Goal: Task Accomplishment & Management: Use online tool/utility

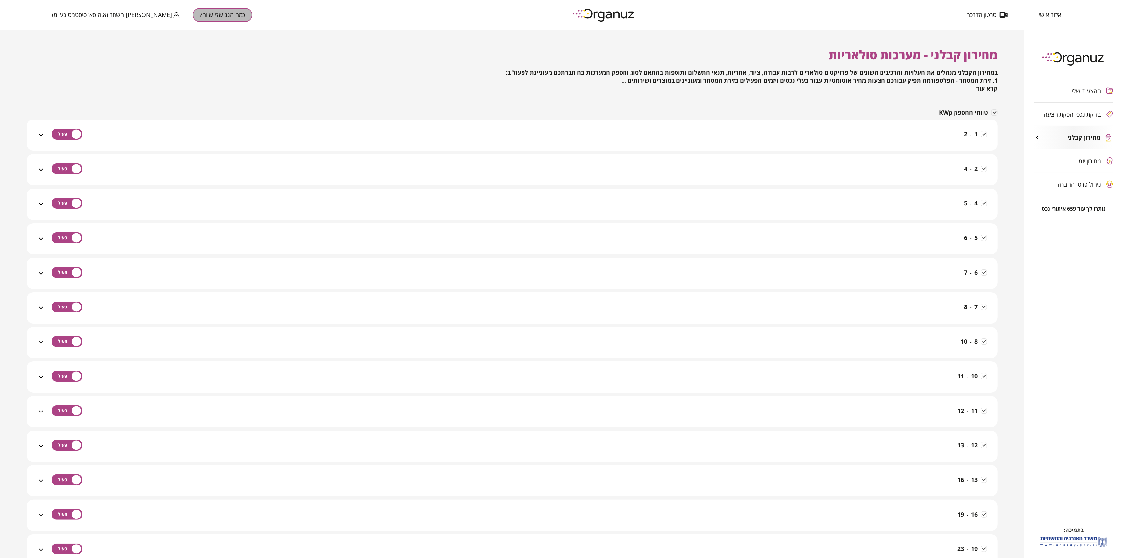
click at [193, 18] on button "כמה הגג שלי שווה?" at bounding box center [223, 15] width 60 height 14
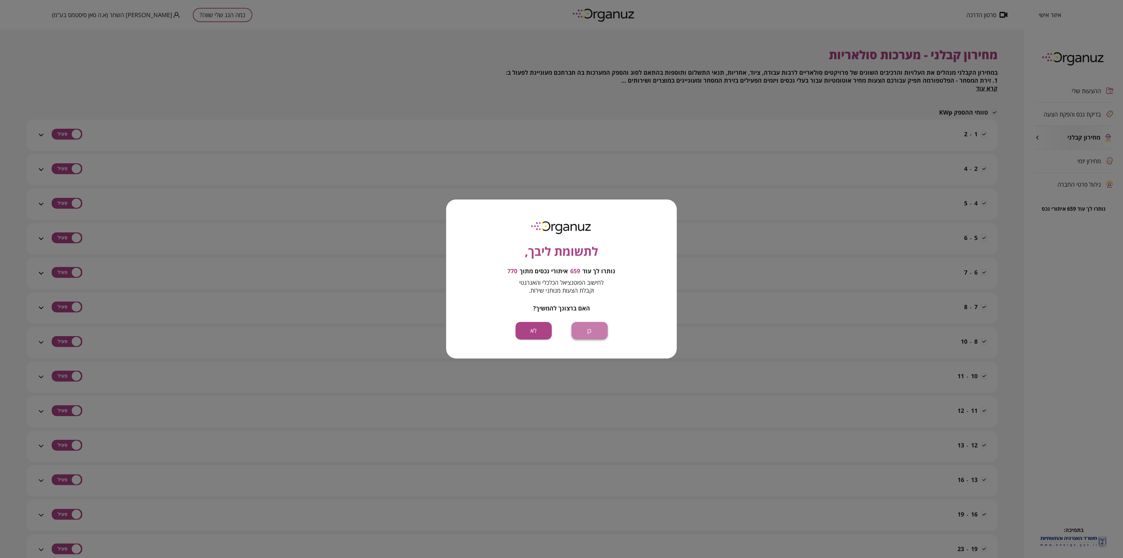
click at [587, 331] on button "כן" at bounding box center [590, 330] width 36 height 17
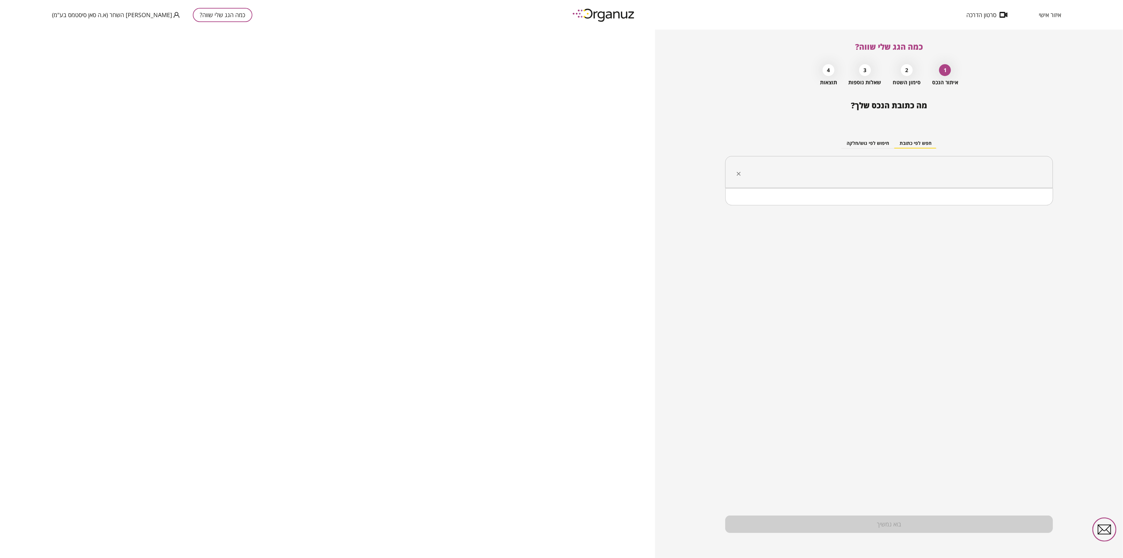
click at [916, 173] on input "text" at bounding box center [891, 172] width 307 height 16
click at [1028, 204] on li "מעלות-תרשיחא" at bounding box center [889, 205] width 311 height 12
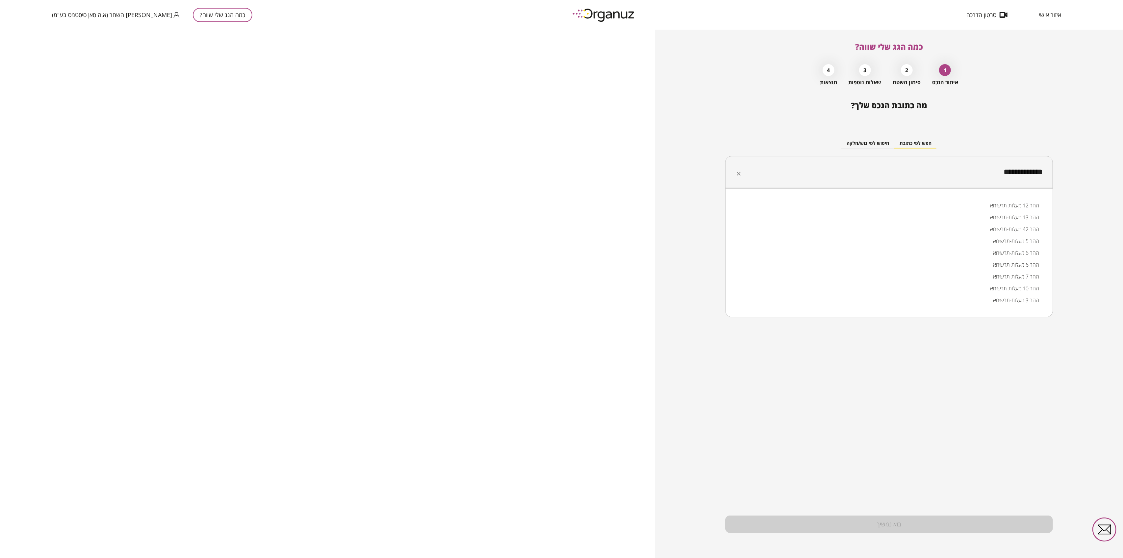
type input "**********"
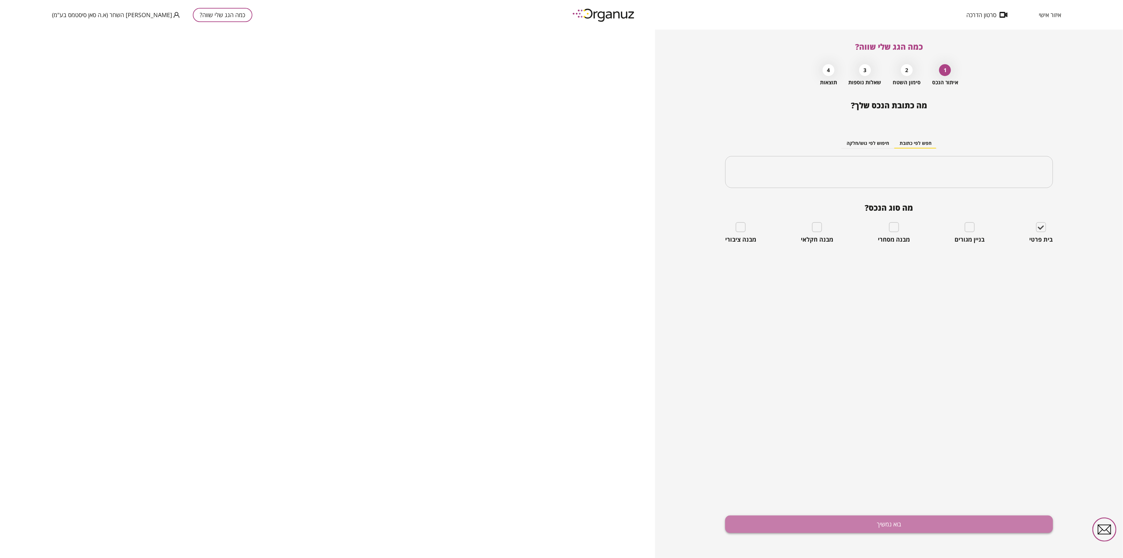
click at [886, 523] on button "בוא נמשיך" at bounding box center [890, 523] width 328 height 17
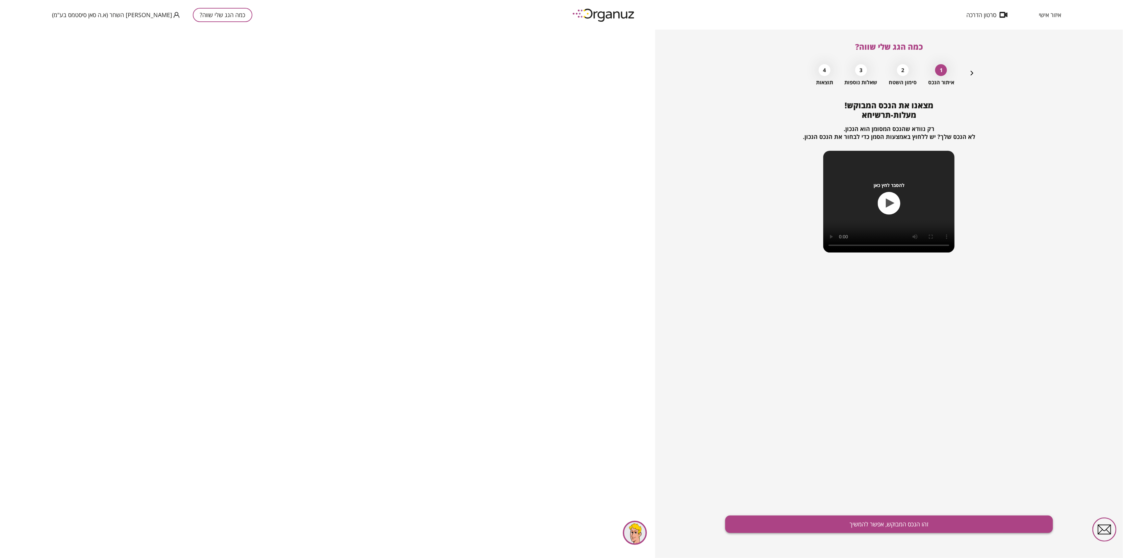
click at [895, 527] on button "זהו הנכס המבוקש, אפשר להמשיך" at bounding box center [890, 523] width 328 height 17
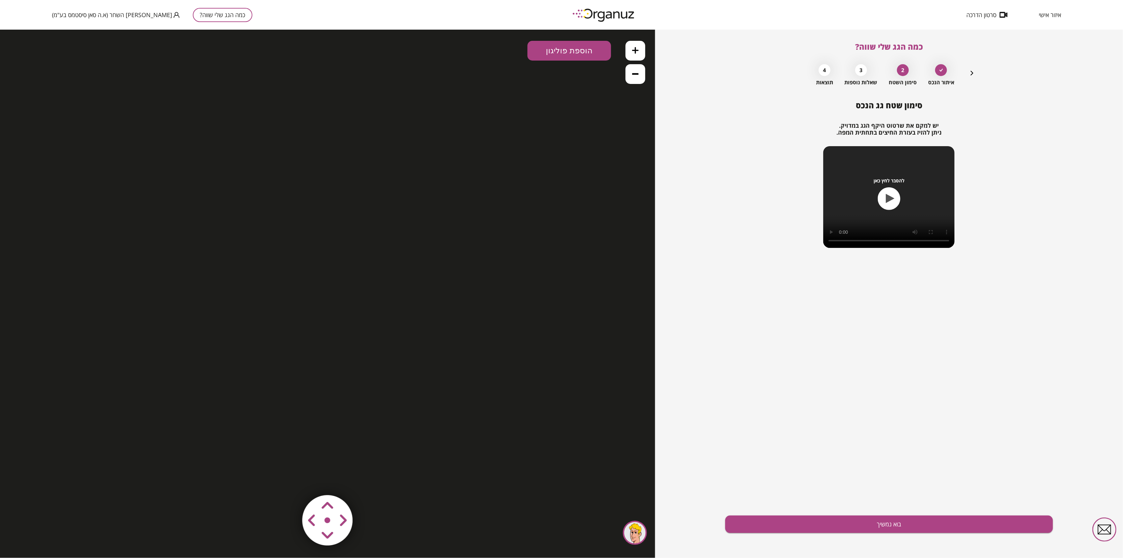
drag, startPoint x: 328, startPoint y: 535, endPoint x: 325, endPoint y: 513, distance: 22.7
click at [288, 481] on area at bounding box center [288, 481] width 0 height 0
drag, startPoint x: 329, startPoint y: 501, endPoint x: 330, endPoint y: 496, distance: 5.4
click at [288, 481] on area at bounding box center [288, 481] width 0 height 0
click at [638, 72] on icon at bounding box center [635, 73] width 7 height 7
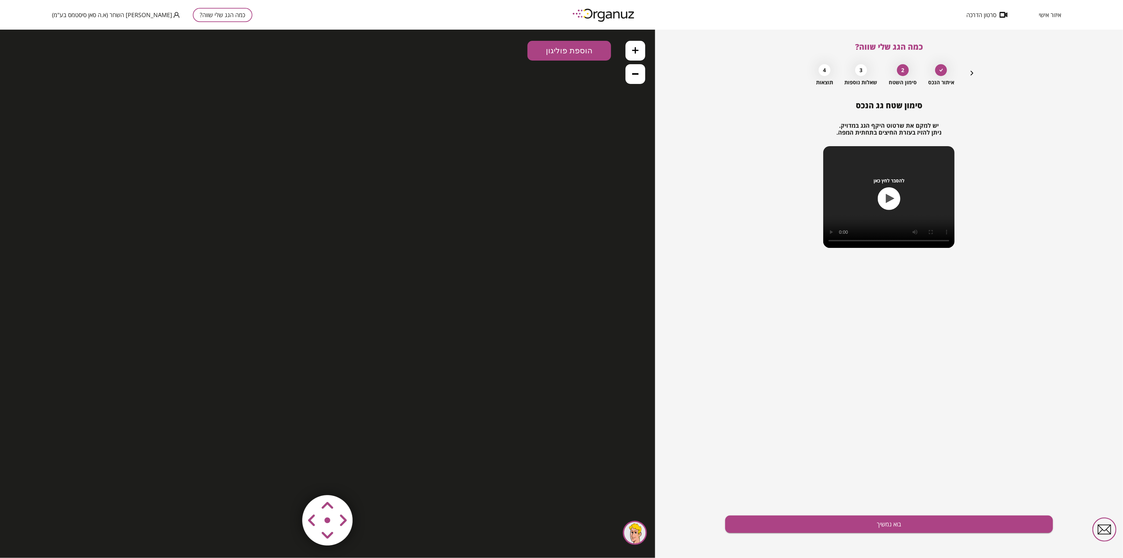
click at [560, 48] on button "הוספת פוליגון" at bounding box center [570, 50] width 84 height 20
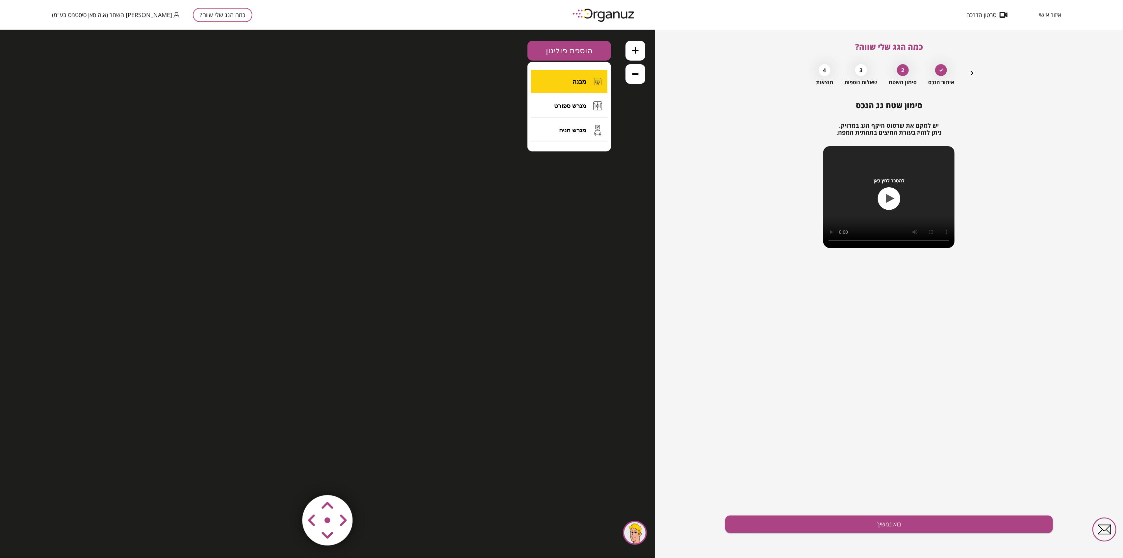
click at [583, 74] on button "מבנה" at bounding box center [569, 81] width 76 height 23
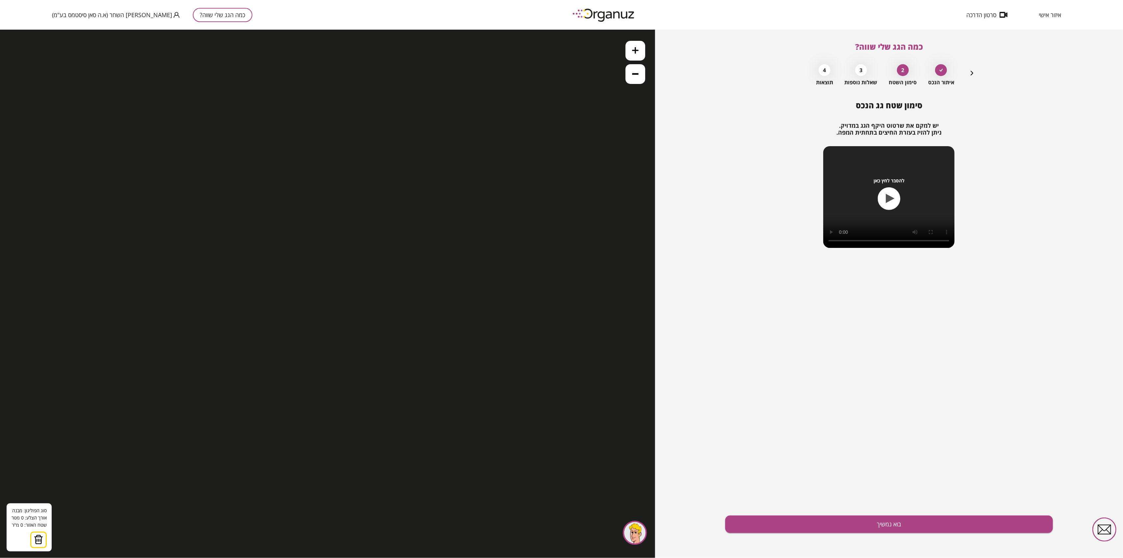
drag, startPoint x: 359, startPoint y: 161, endPoint x: 500, endPoint y: 197, distance: 145.3
click at [378, 162] on div ".st0 { fill: #FFFFFF; } 0" at bounding box center [327, 293] width 655 height 528
click at [358, 122] on div ".st0 { fill: #FFFFFF; } 0" at bounding box center [327, 293] width 655 height 528
click at [455, 180] on div ".st0 { fill: #FFFFFF; } 0" at bounding box center [327, 293] width 655 height 528
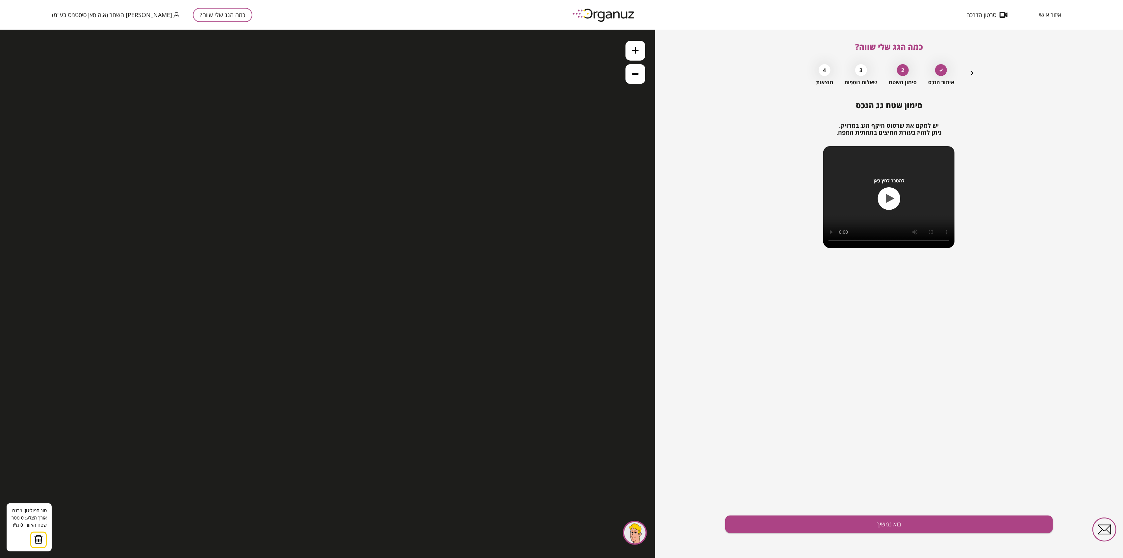
drag, startPoint x: 460, startPoint y: 343, endPoint x: 423, endPoint y: 355, distance: 39.0
click at [436, 348] on div ".st0 { fill: #FFFFFF; } 0" at bounding box center [327, 293] width 655 height 528
drag, startPoint x: 328, startPoint y: 392, endPoint x: 273, endPoint y: 404, distance: 56.1
click at [308, 389] on div ".st0 { fill: #FFFFFF; } 0" at bounding box center [327, 293] width 655 height 528
click at [38, 538] on img at bounding box center [38, 539] width 9 height 10
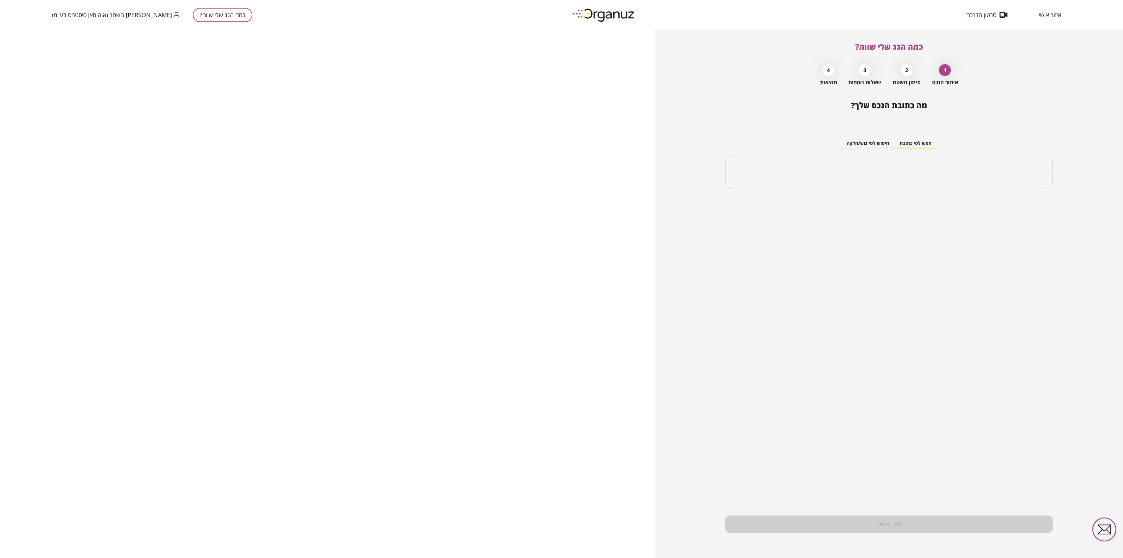
click at [964, 189] on div "חפש לפי כתובת חיפוש לפי גוש/חלקה ​" at bounding box center [890, 157] width 328 height 71
click at [960, 173] on input "text" at bounding box center [891, 172] width 307 height 16
click at [1020, 209] on li "מעלות-תרשיחא" at bounding box center [889, 205] width 311 height 12
type input "**********"
click at [1046, 232] on div "בית פרטי" at bounding box center [1041, 232] width 23 height 21
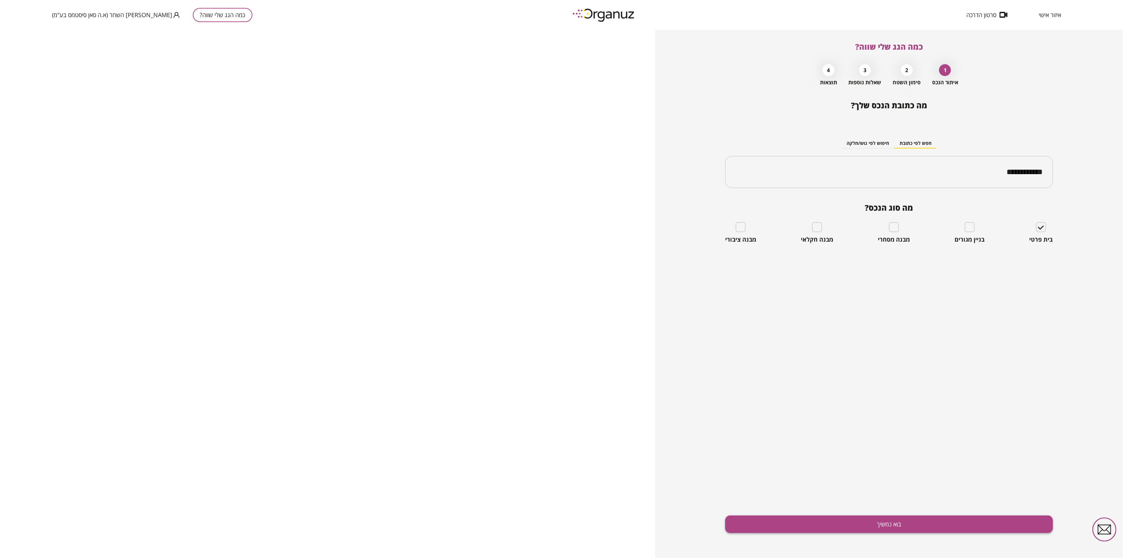
click at [924, 522] on button "בוא נמשיך" at bounding box center [890, 523] width 328 height 17
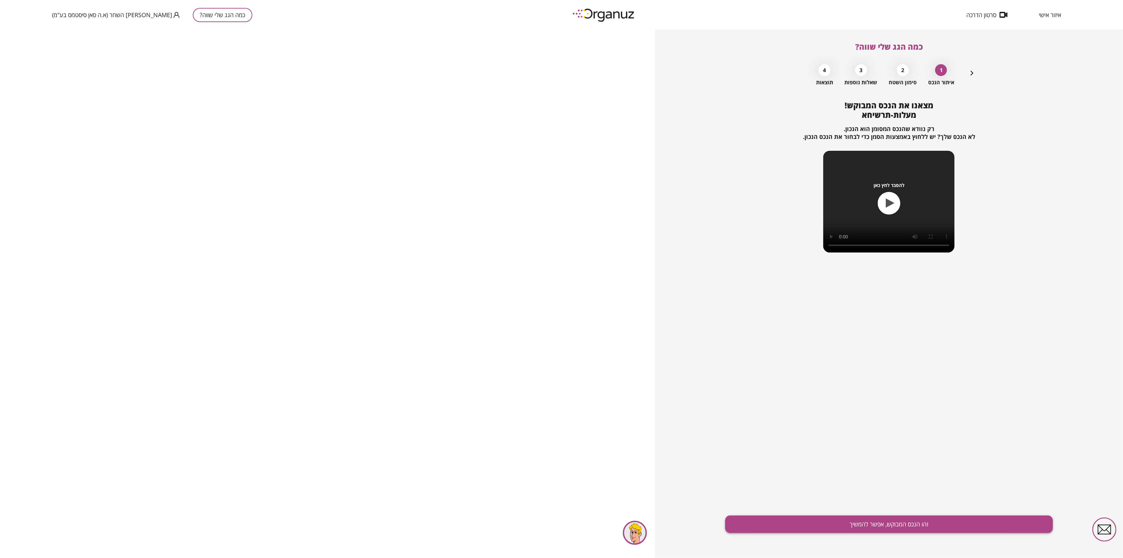
click at [843, 523] on button "זהו הנכס המבוקש, אפשר להמשיך" at bounding box center [890, 523] width 328 height 17
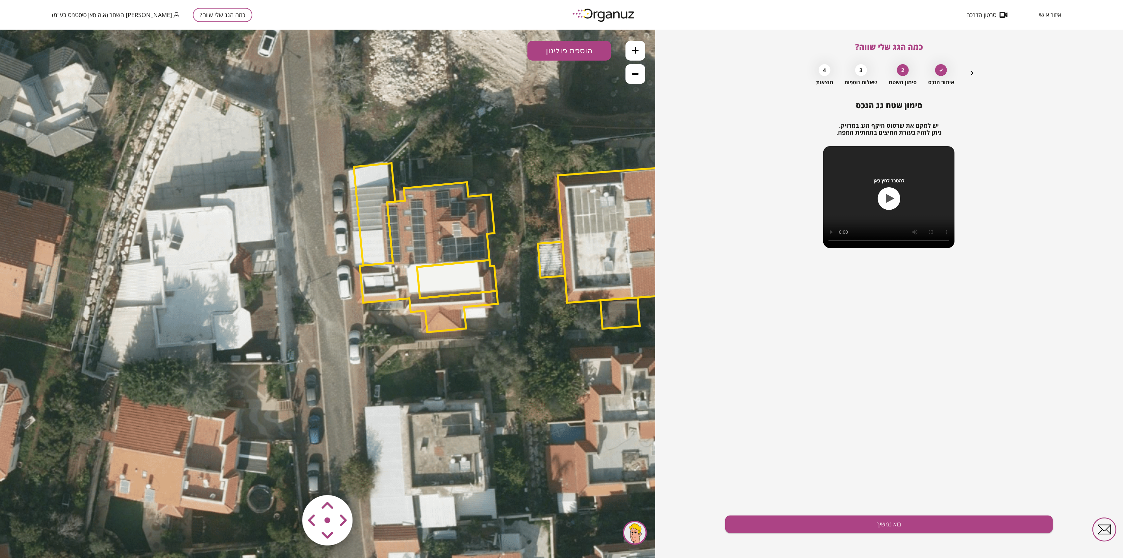
drag, startPoint x: 331, startPoint y: 285, endPoint x: 560, endPoint y: 238, distance: 233.6
click at [560, 238] on icon at bounding box center [553, 246] width 1222 height 1222
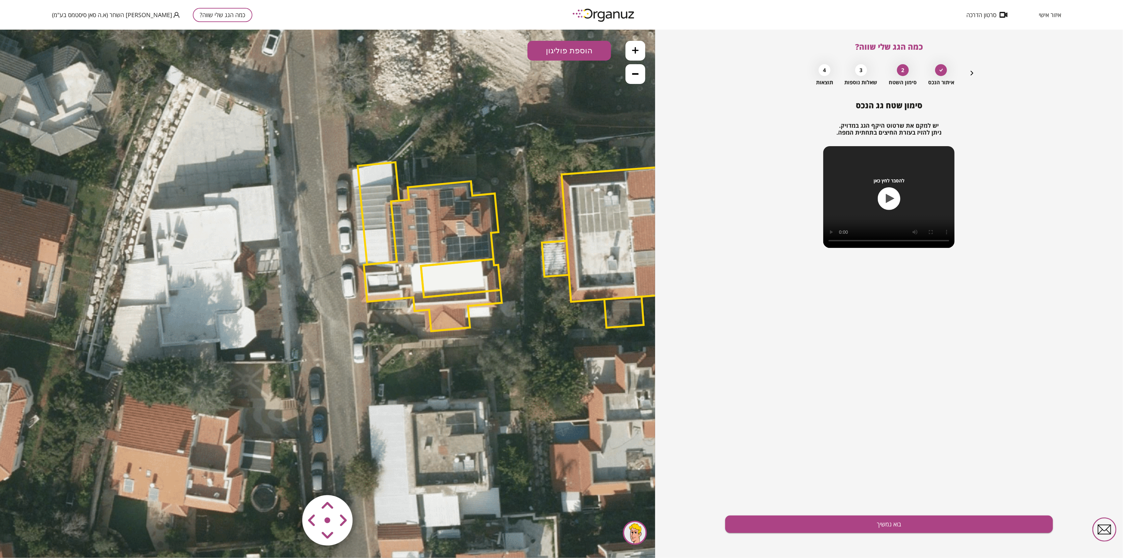
click at [436, 225] on polygon at bounding box center [433, 256] width 138 height 150
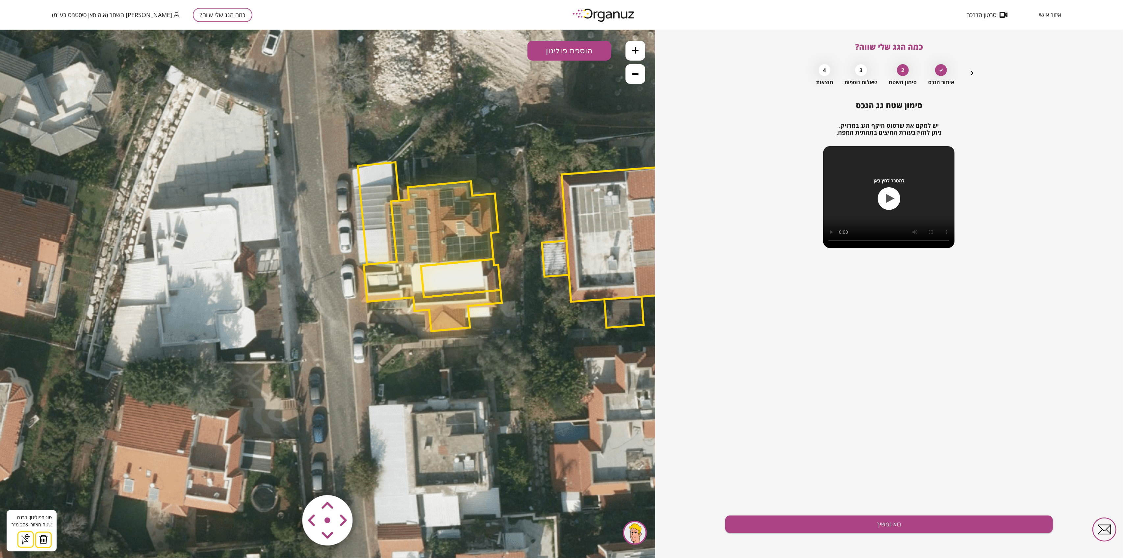
click at [45, 541] on img at bounding box center [43, 539] width 9 height 10
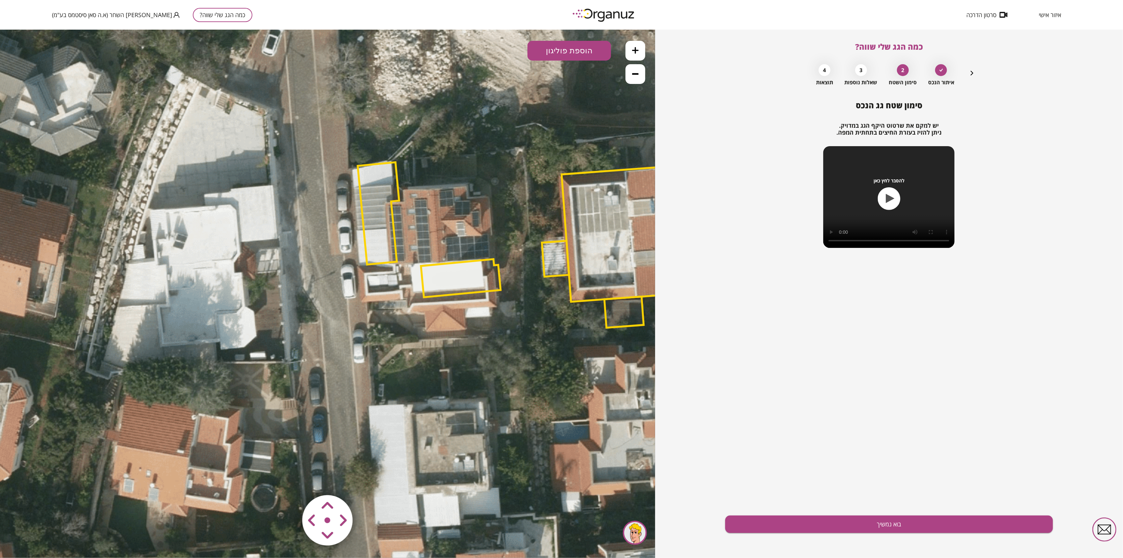
drag, startPoint x: 457, startPoint y: 257, endPoint x: 450, endPoint y: 277, distance: 21.1
click at [452, 269] on icon at bounding box center [557, 245] width 1222 height 1222
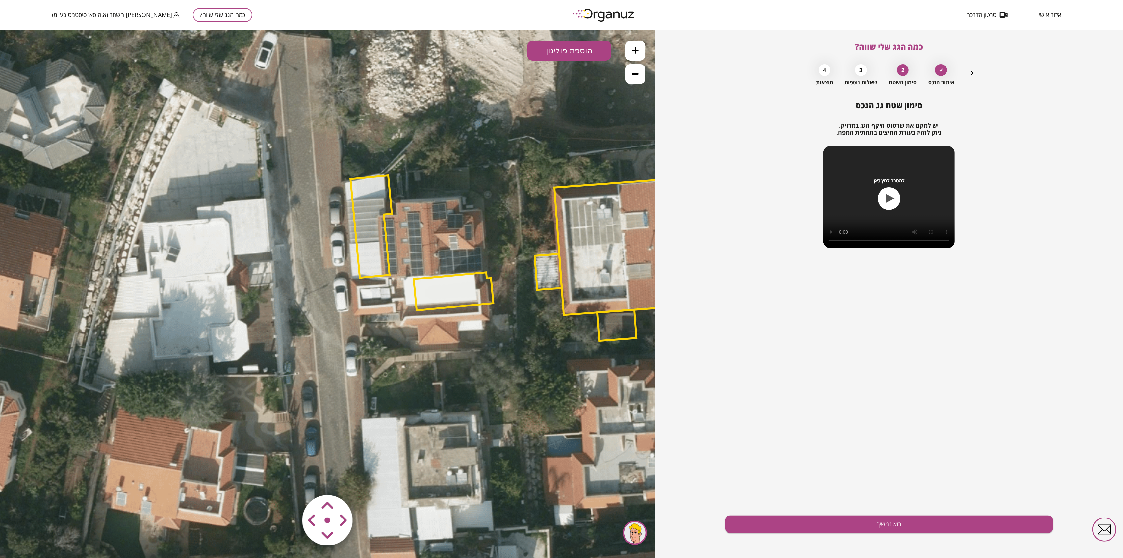
drag, startPoint x: 447, startPoint y: 291, endPoint x: 426, endPoint y: 309, distance: 28.0
click at [447, 291] on polygon at bounding box center [454, 291] width 80 height 38
click at [466, 286] on polygon at bounding box center [454, 291] width 80 height 38
click at [42, 543] on img at bounding box center [40, 539] width 9 height 10
click at [362, 226] on polygon at bounding box center [371, 226] width 41 height 102
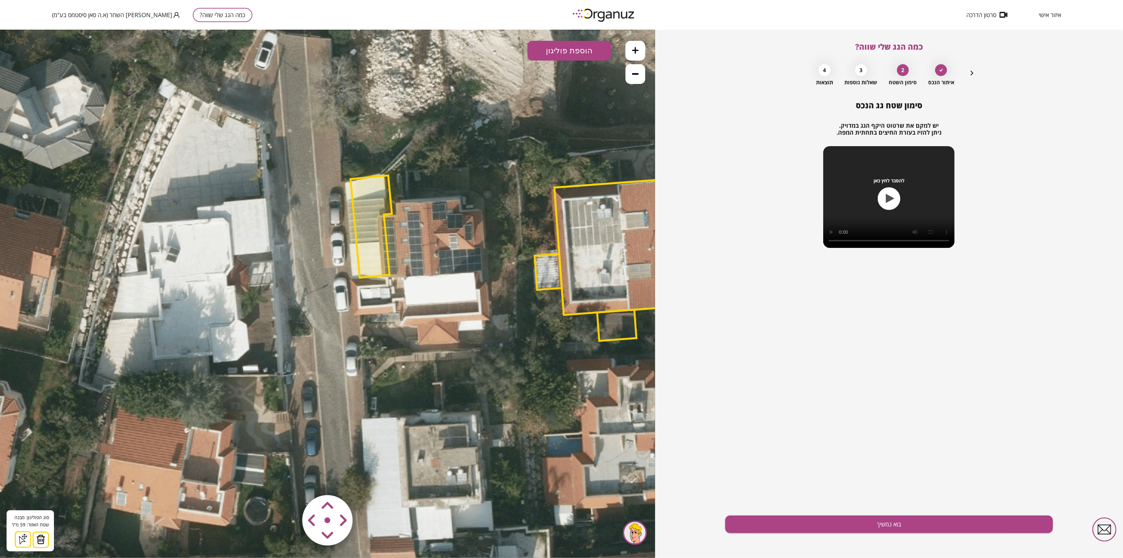
click at [40, 540] on img at bounding box center [40, 539] width 9 height 10
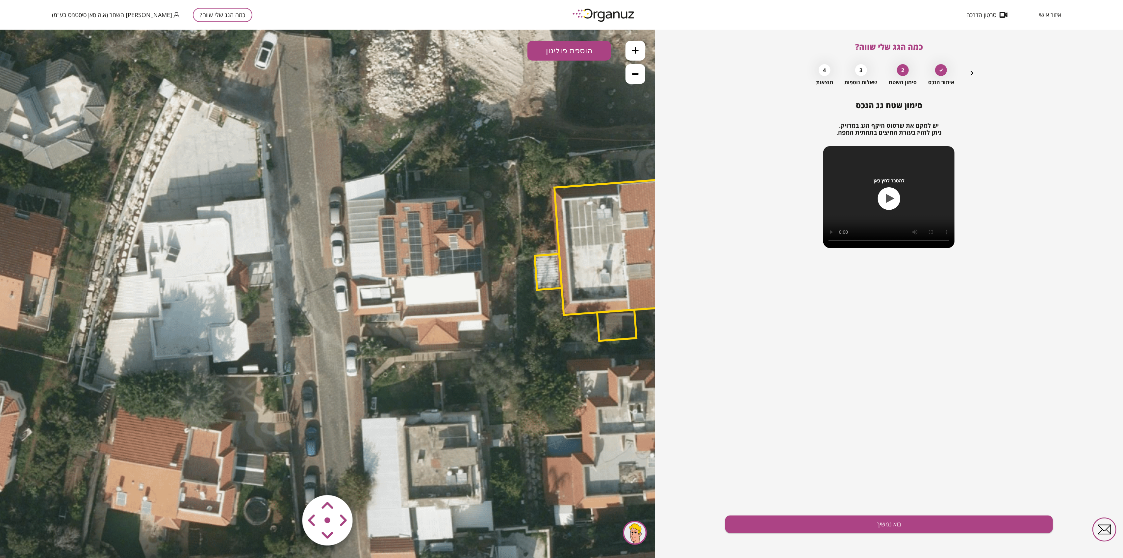
click at [637, 54] on div ".st0 { fill: #FFFFFF; } 0" at bounding box center [327, 293] width 655 height 528
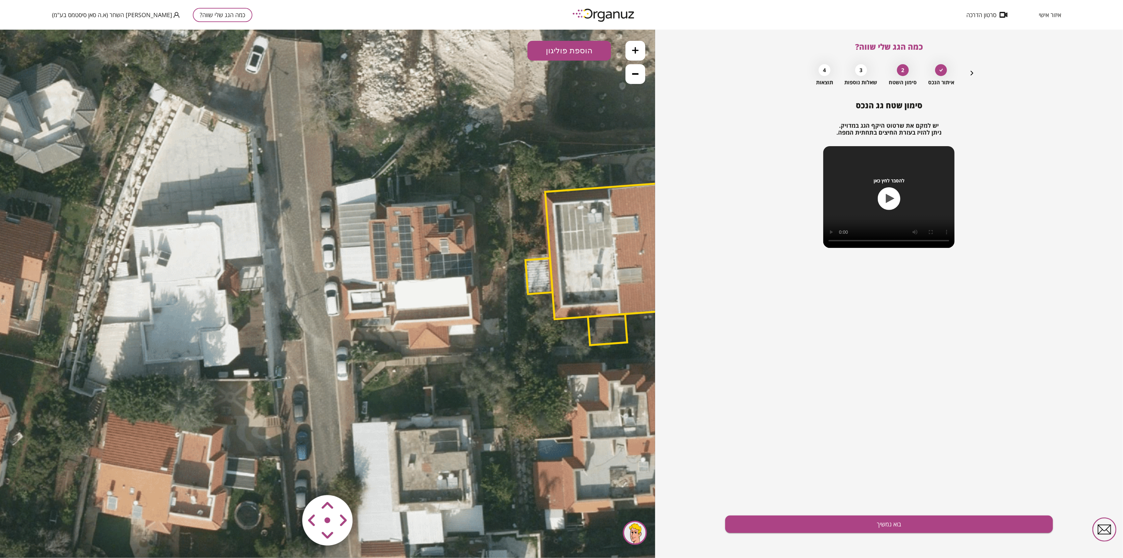
click at [632, 55] on button at bounding box center [636, 50] width 20 height 20
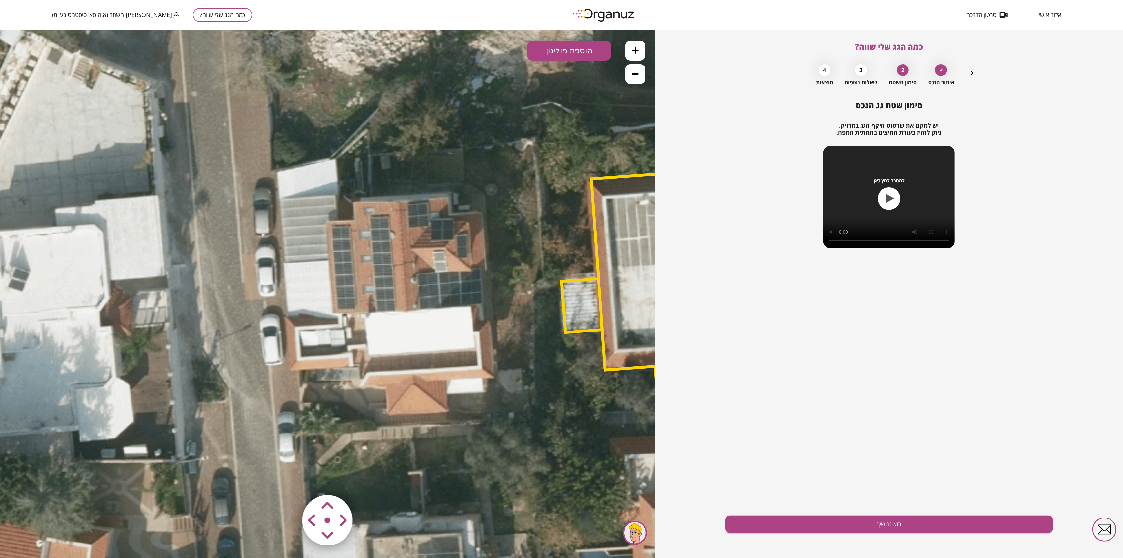
drag, startPoint x: 423, startPoint y: 247, endPoint x: 377, endPoint y: 277, distance: 55.2
click at [377, 277] on icon at bounding box center [584, 284] width 1833 height 1833
click at [641, 49] on button at bounding box center [636, 50] width 20 height 20
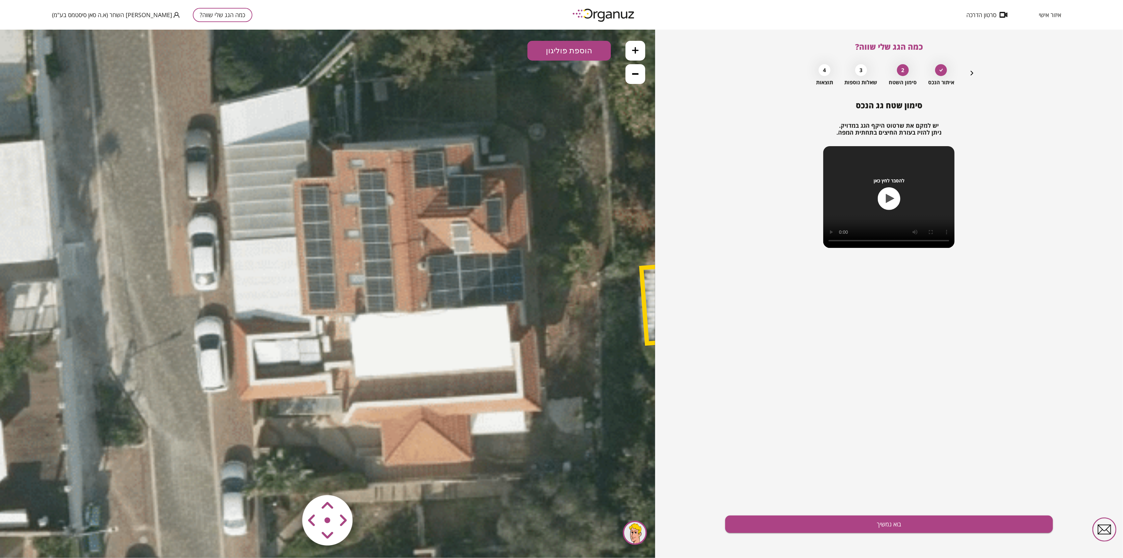
drag, startPoint x: 496, startPoint y: 220, endPoint x: 463, endPoint y: 212, distance: 33.5
click at [463, 212] on icon at bounding box center [675, 273] width 2716 height 2716
click at [633, 47] on icon at bounding box center [635, 50] width 7 height 7
click at [636, 47] on icon at bounding box center [635, 50] width 7 height 7
